Goal: Task Accomplishment & Management: Use online tool/utility

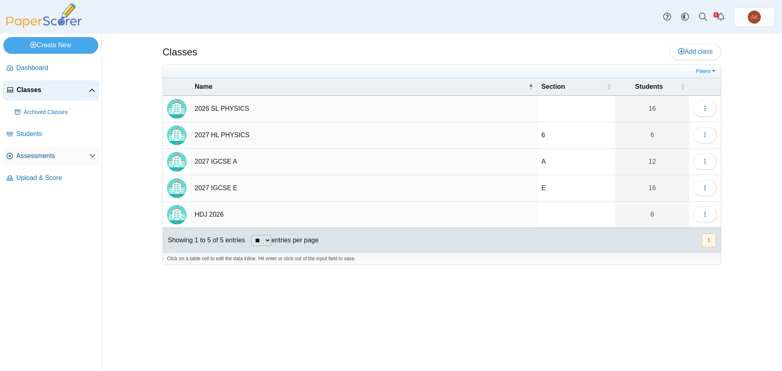
click at [28, 159] on span "Assessments" at bounding box center [52, 155] width 73 height 9
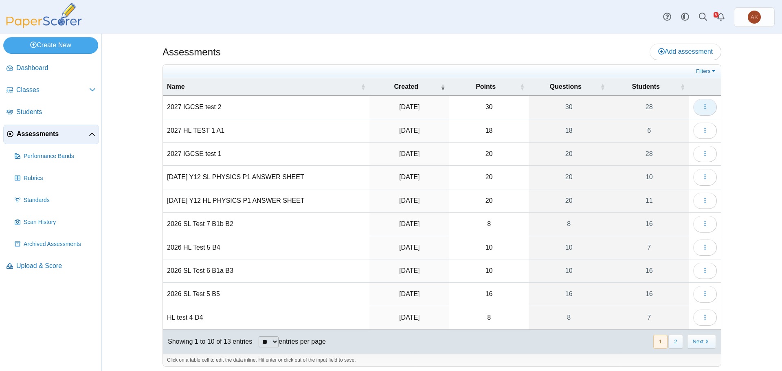
click at [708, 110] on button "button" at bounding box center [705, 107] width 24 height 16
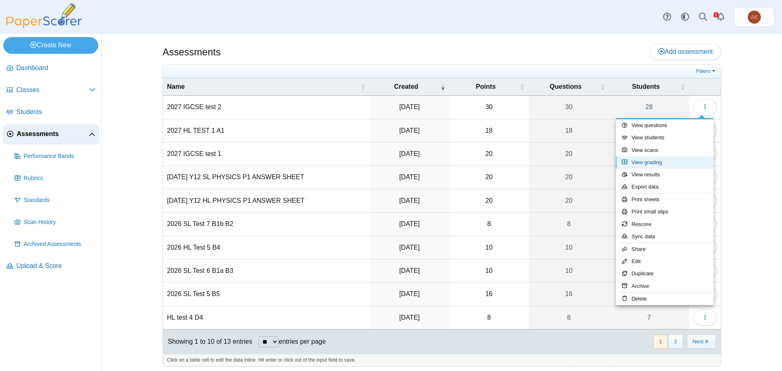
click at [655, 162] on link "View grading" at bounding box center [665, 162] width 98 height 12
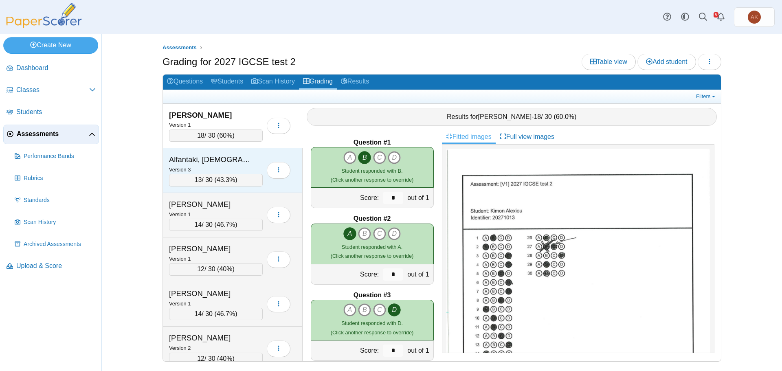
click at [233, 167] on div "Version 3" at bounding box center [216, 169] width 94 height 9
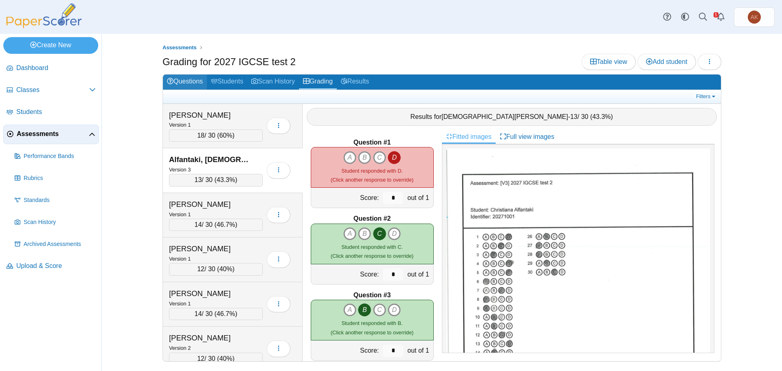
click at [186, 81] on link "Questions" at bounding box center [185, 82] width 44 height 15
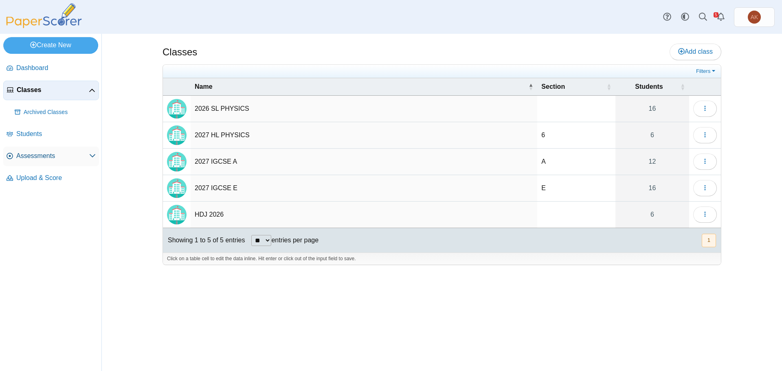
click at [45, 155] on span "Assessments" at bounding box center [52, 155] width 73 height 9
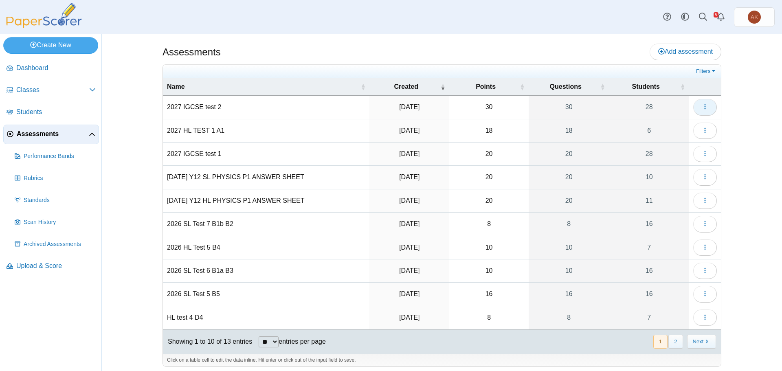
click at [701, 110] on icon "button" at bounding box center [704, 106] width 7 height 7
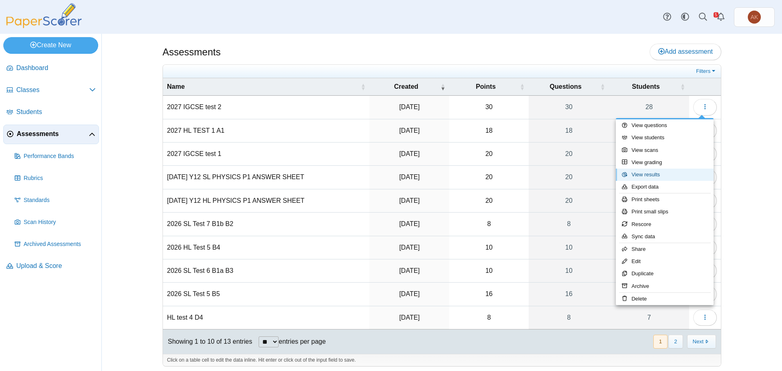
click at [683, 174] on link "View results" at bounding box center [665, 175] width 98 height 12
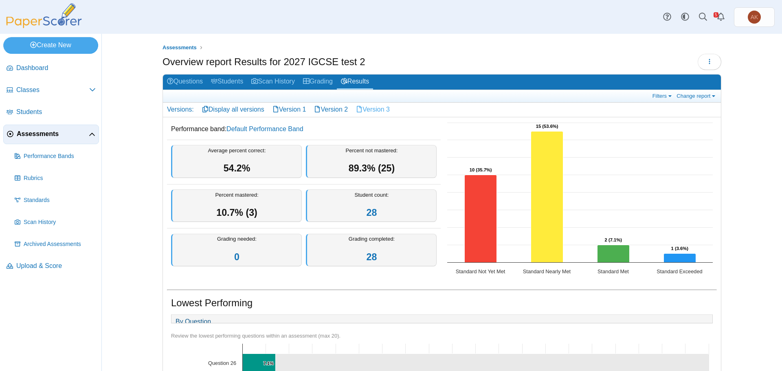
click at [369, 105] on link "Version 3" at bounding box center [373, 110] width 42 height 14
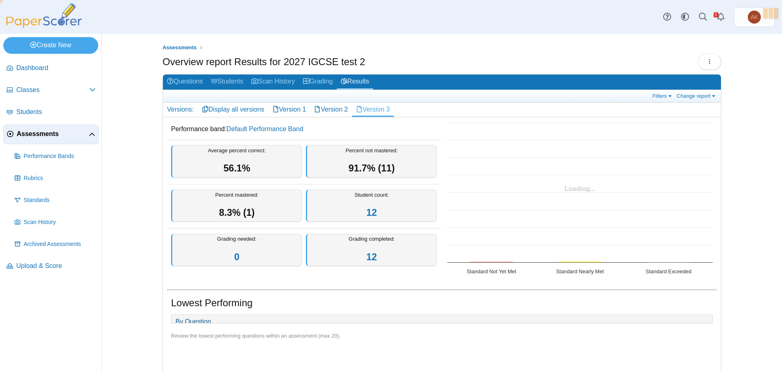
scroll to position [151, 0]
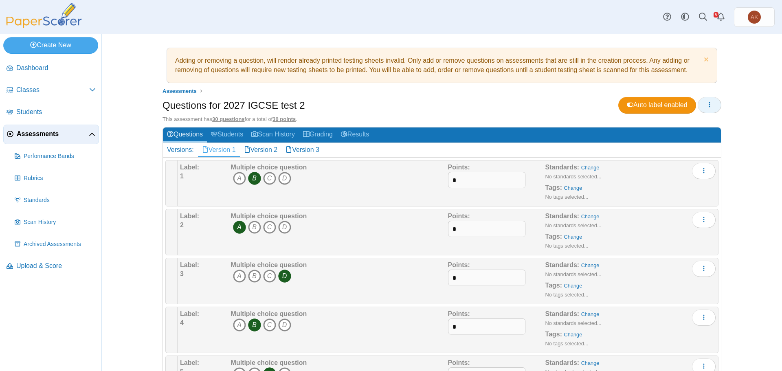
click at [706, 105] on icon "button" at bounding box center [709, 104] width 7 height 7
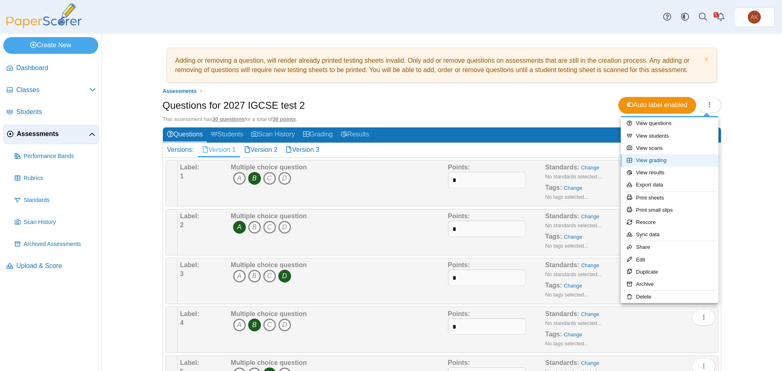
click at [677, 164] on link "View grading" at bounding box center [669, 160] width 98 height 12
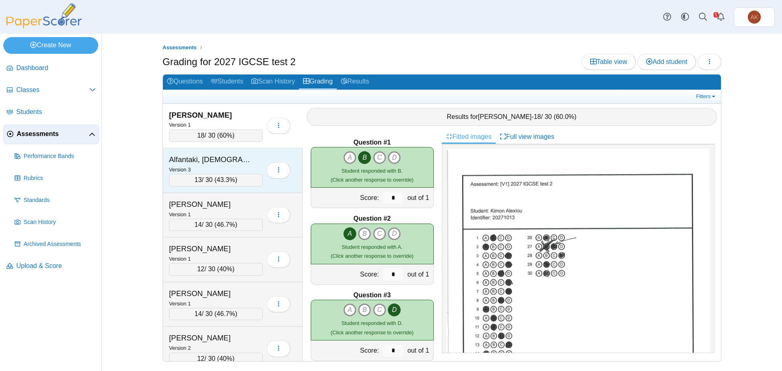
click at [226, 168] on div "Version 3" at bounding box center [216, 169] width 94 height 9
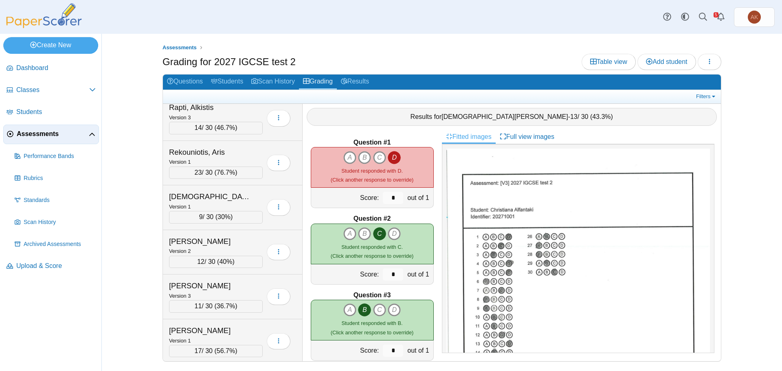
scroll to position [991, 0]
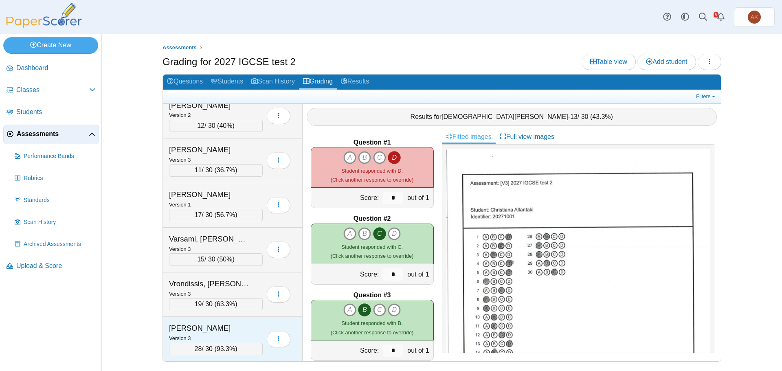
click at [224, 335] on div "Version 3" at bounding box center [216, 337] width 94 height 9
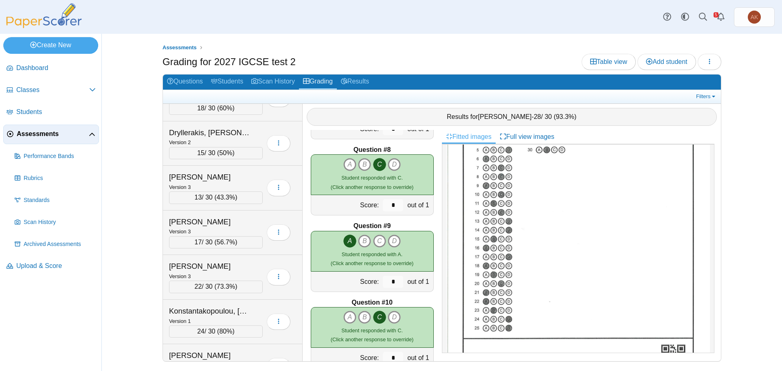
scroll to position [380, 0]
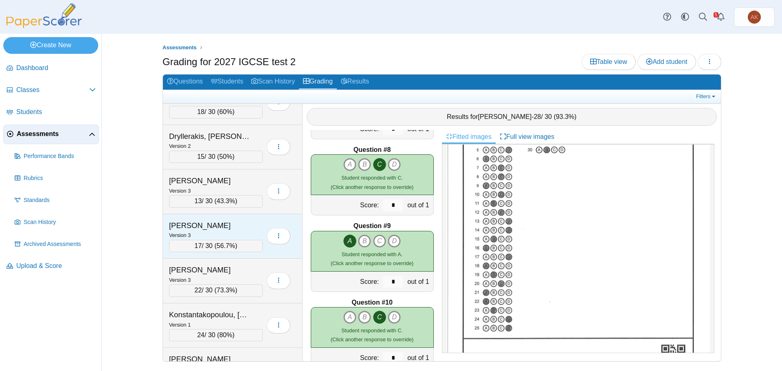
click at [210, 233] on div "Version 3" at bounding box center [216, 234] width 94 height 9
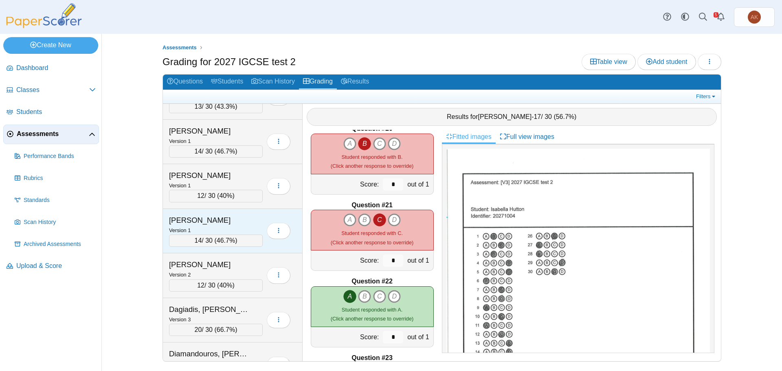
scroll to position [0, 0]
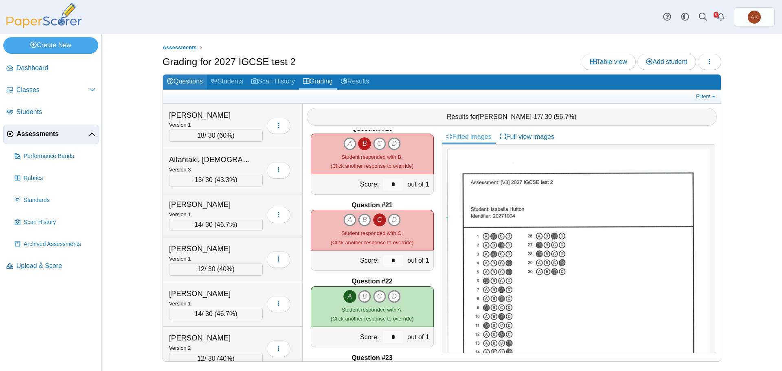
click at [184, 83] on link "Questions" at bounding box center [185, 82] width 44 height 15
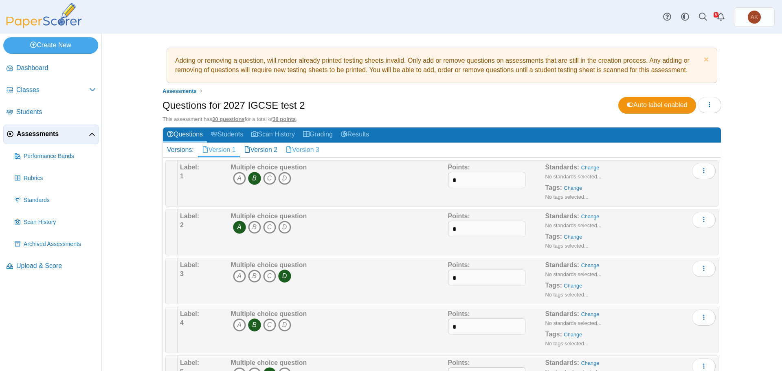
click at [294, 146] on link "Version 3" at bounding box center [302, 150] width 42 height 14
click at [709, 104] on icon "button" at bounding box center [709, 104] width 7 height 7
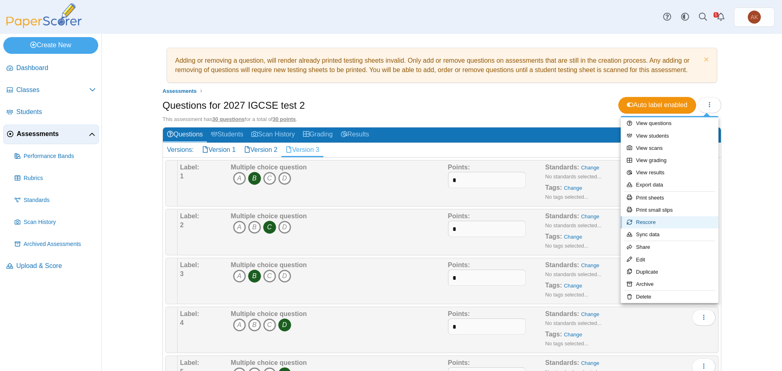
click at [683, 223] on link "Rescore" at bounding box center [669, 222] width 98 height 12
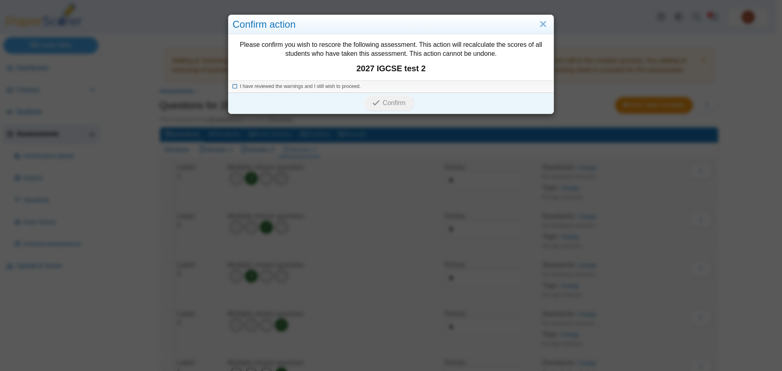
click at [276, 88] on span "I have reviewed the warnings and I still wish to proceed." at bounding box center [300, 86] width 121 height 6
click at [383, 105] on span "Confirm" at bounding box center [394, 102] width 23 height 7
click at [386, 103] on body "Dashboard Classes Archived classes Students" at bounding box center [388, 185] width 776 height 371
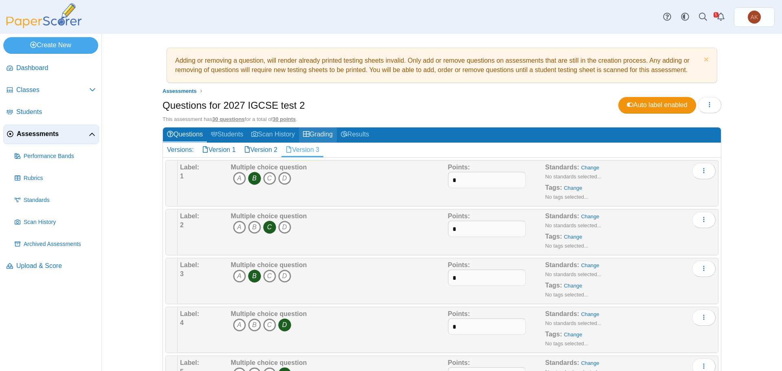
click at [315, 132] on link "Grading" at bounding box center [318, 134] width 38 height 15
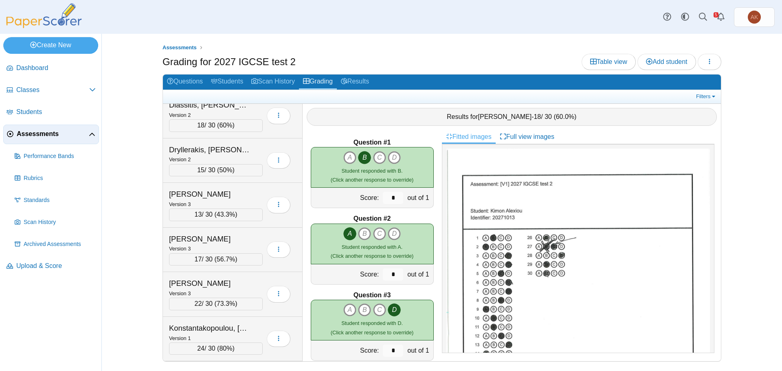
scroll to position [366, 0]
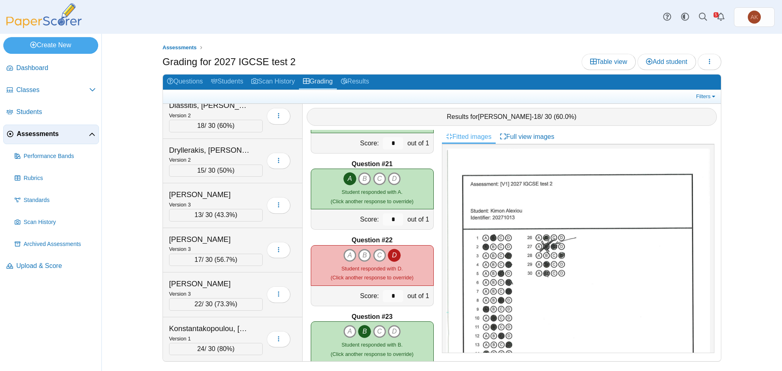
scroll to position [1504, 0]
